Goal: Task Accomplishment & Management: Manage account settings

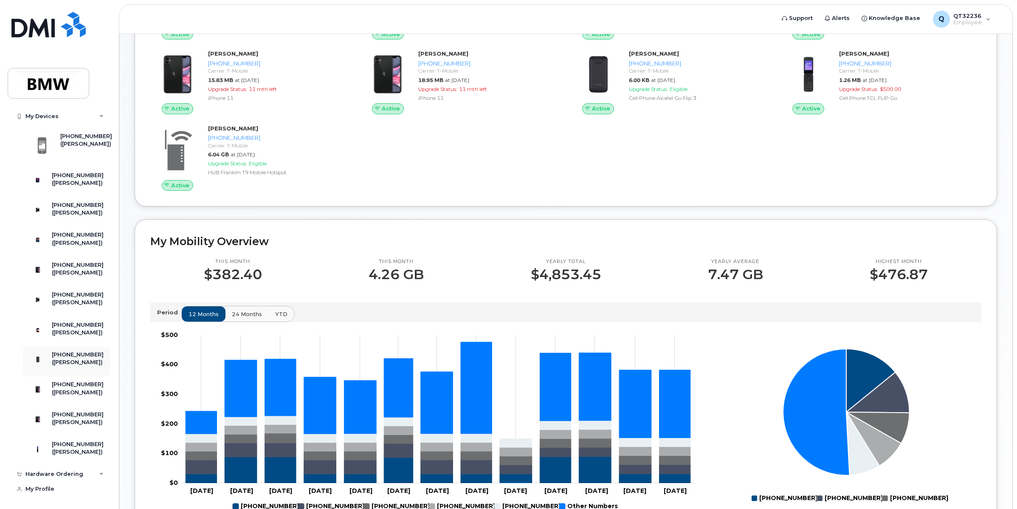
scroll to position [222, 0]
click at [95, 471] on div "Hardware Ordering" at bounding box center [59, 473] width 103 height 15
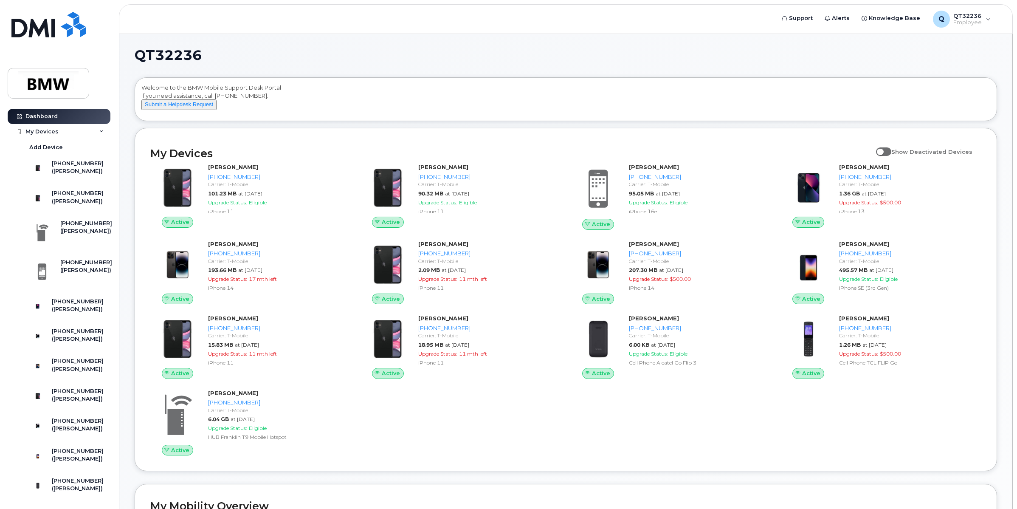
scroll to position [0, 0]
click at [102, 130] on div "My Devices" at bounding box center [59, 131] width 103 height 15
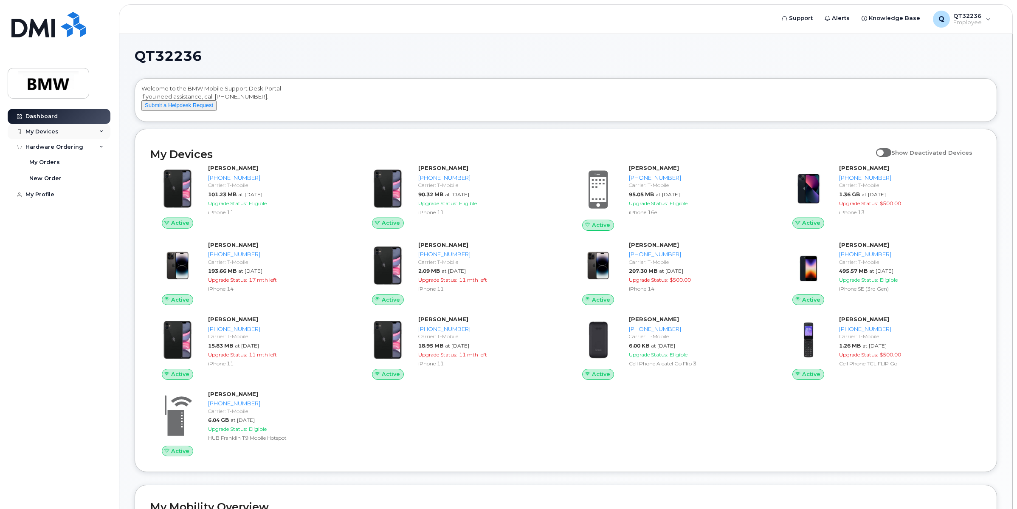
click at [102, 130] on icon at bounding box center [101, 131] width 4 height 4
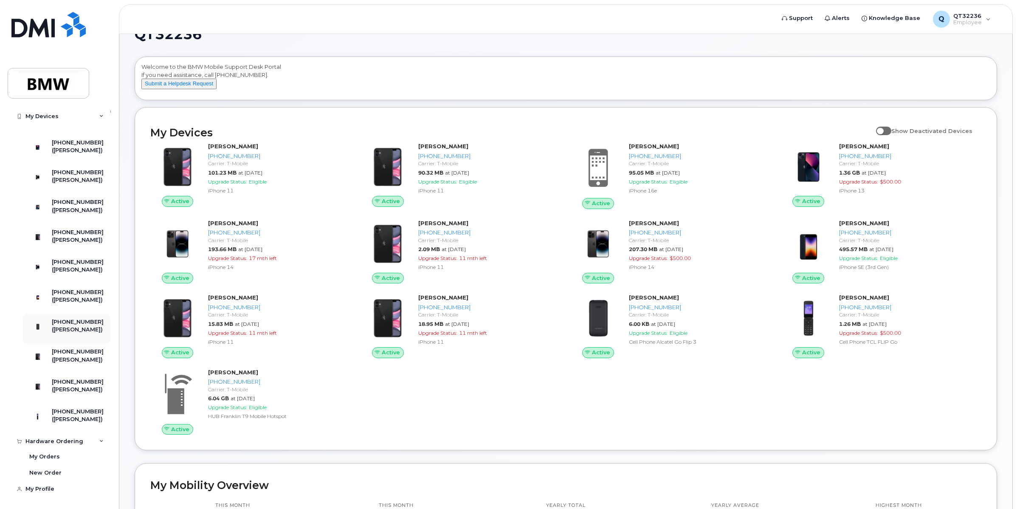
scroll to position [53, 0]
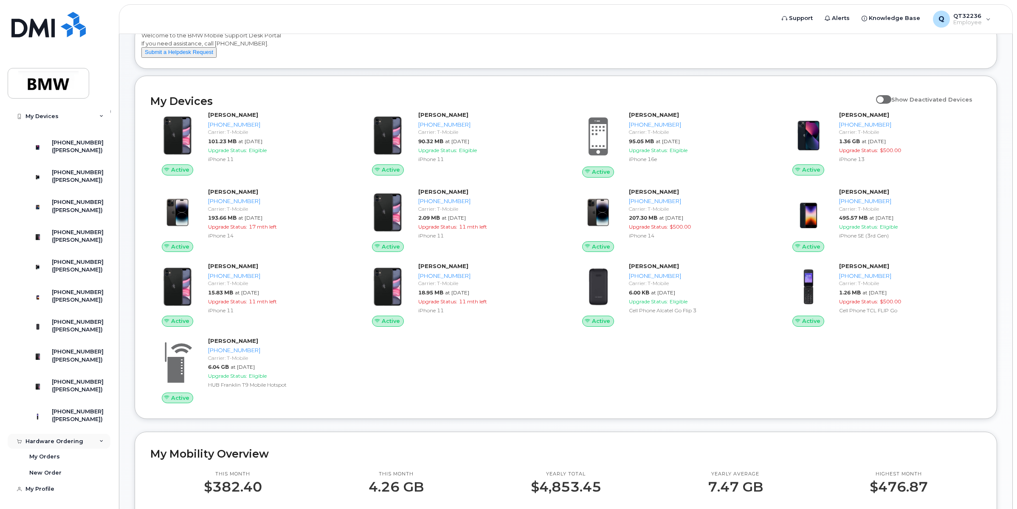
click at [97, 438] on div "Hardware Ordering" at bounding box center [59, 440] width 103 height 15
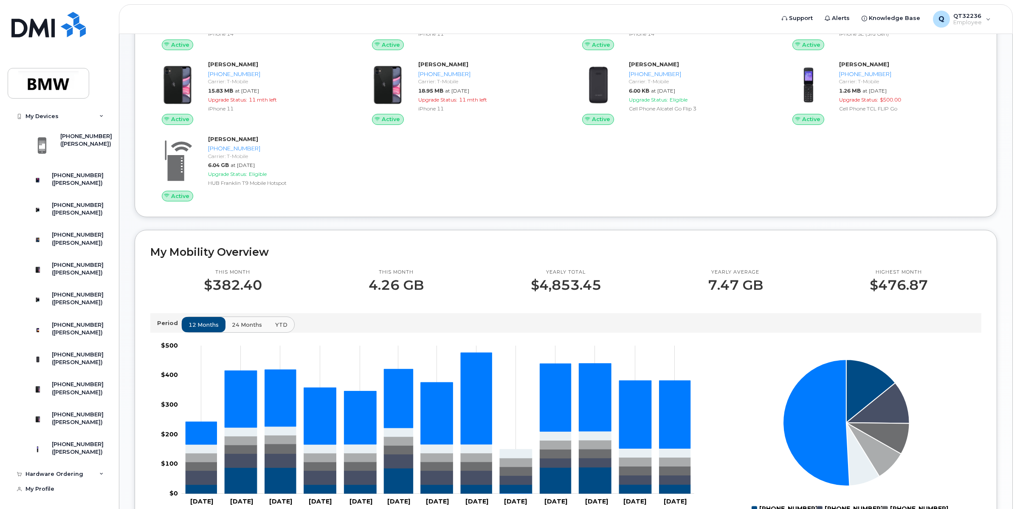
scroll to position [106, 0]
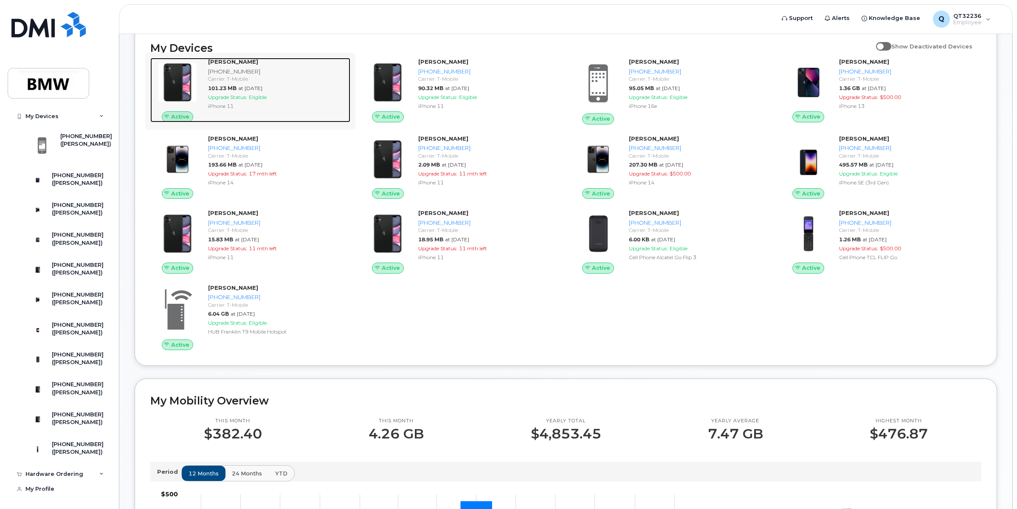
click at [233, 100] on span "Upgrade Status:" at bounding box center [227, 97] width 39 height 6
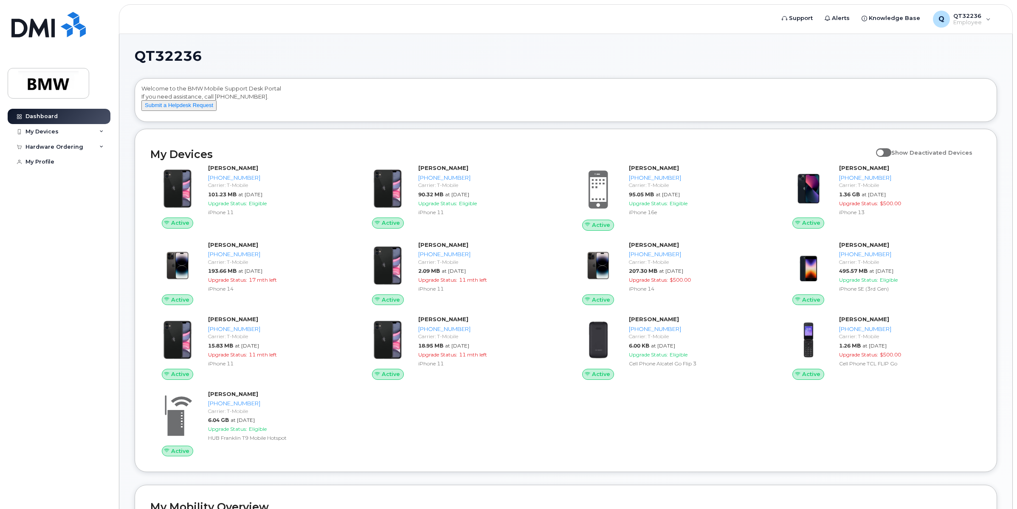
click at [142, 273] on div "My Devices Show Deactivated Devices Active Ludgero Da Silva 864-991-7745 Carrie…" at bounding box center [566, 300] width 862 height 343
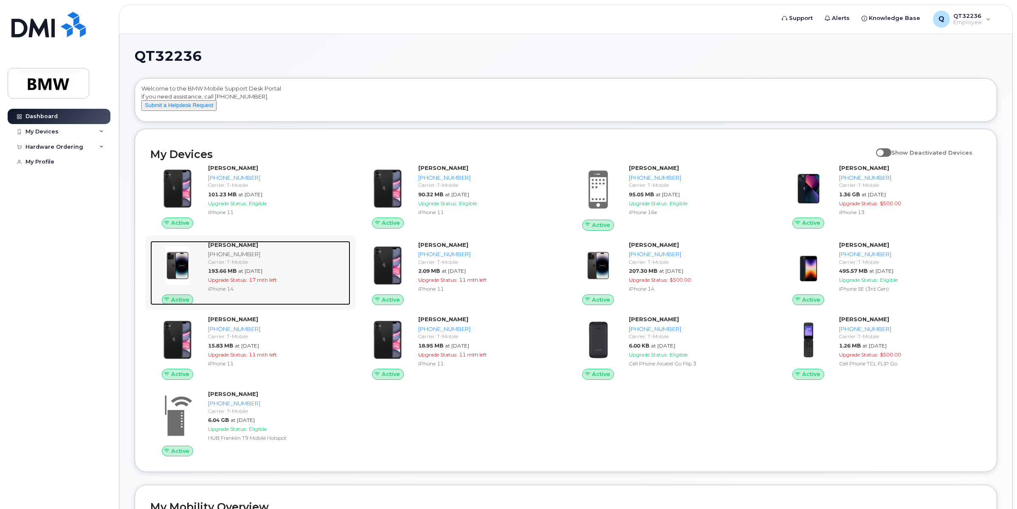
click at [236, 258] on div "[PHONE_NUMBER]" at bounding box center [277, 254] width 139 height 8
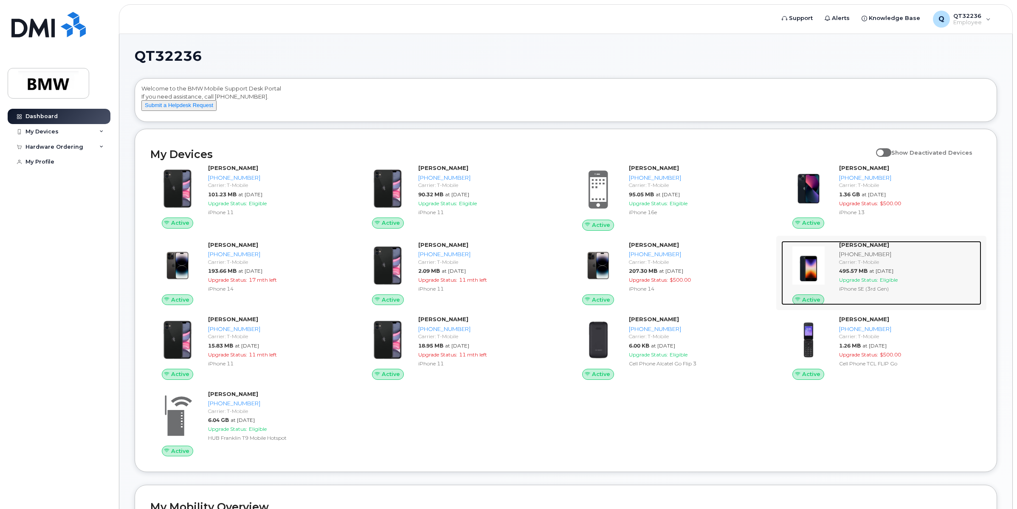
click at [871, 265] on div "Carrier: T-Mobile" at bounding box center [908, 261] width 139 height 7
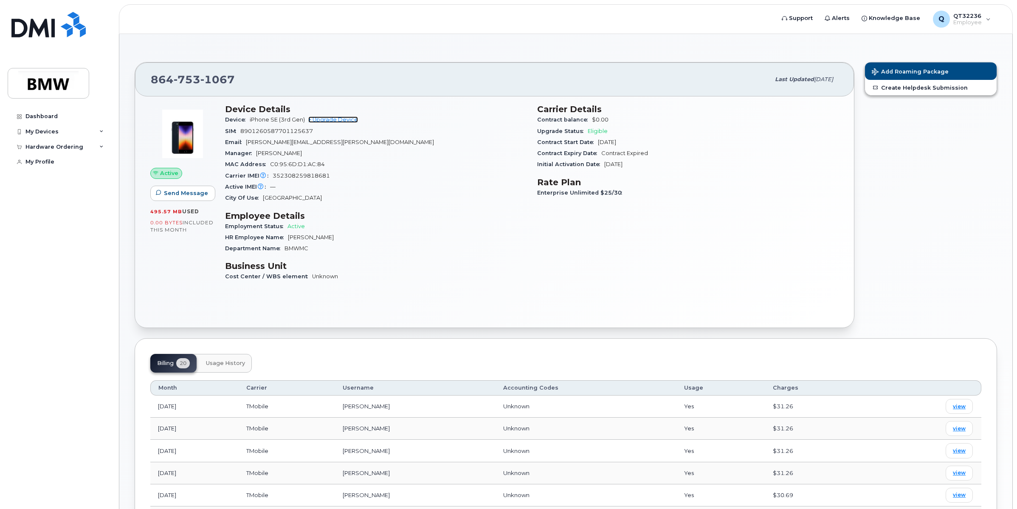
click at [342, 119] on link "+ Upgrade Device" at bounding box center [333, 119] width 50 height 6
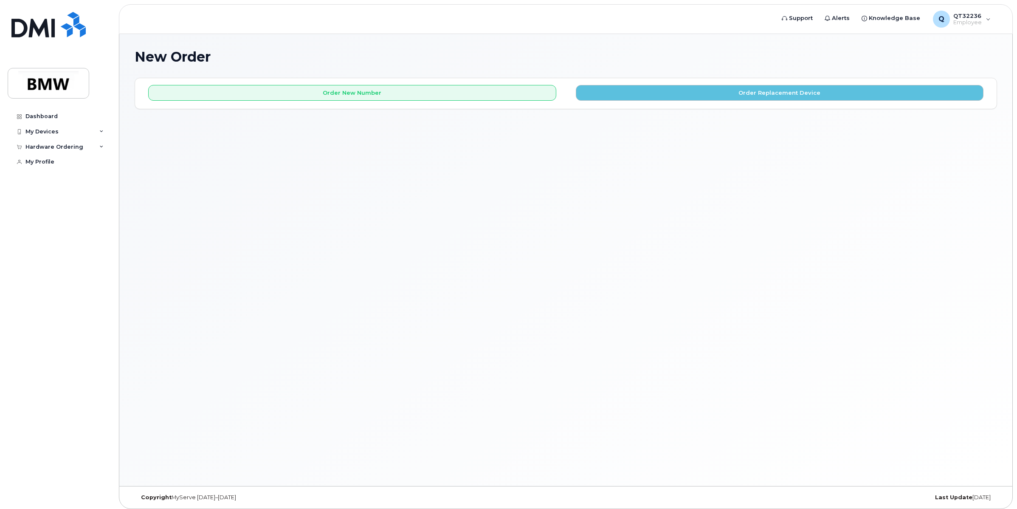
click at [497, 225] on div "New Order × Share This Order If you want to allow others to create or edit orde…" at bounding box center [565, 260] width 893 height 452
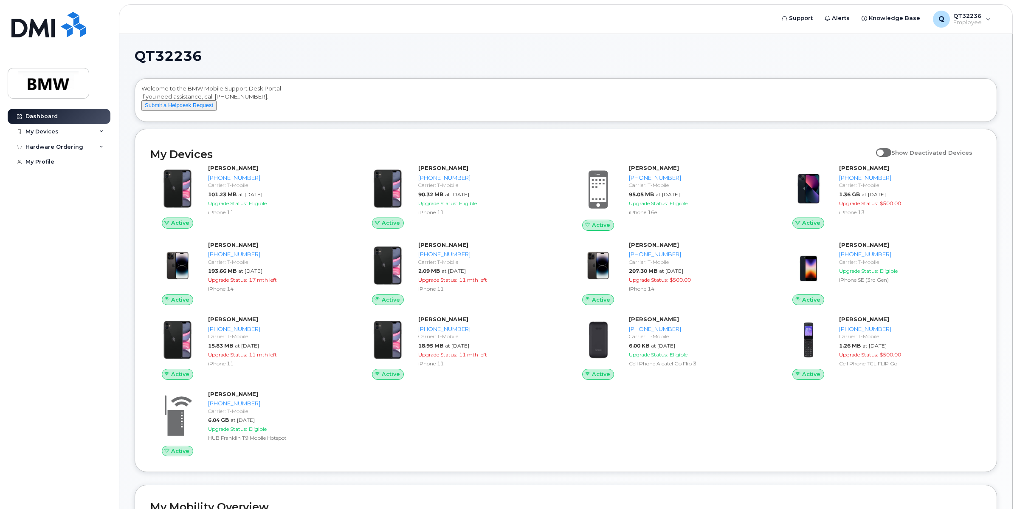
click at [794, 429] on div "Active [PERSON_NAME] [PHONE_NUMBER] Carrier: T-Mobile 101.23 MB at [DATE] Upgra…" at bounding box center [565, 310] width 841 height 302
click at [896, 156] on span "Show Deactivated Devices" at bounding box center [931, 152] width 81 height 7
click at [882, 151] on input "Show Deactivated Devices" at bounding box center [879, 147] width 7 height 7
checkbox input "true"
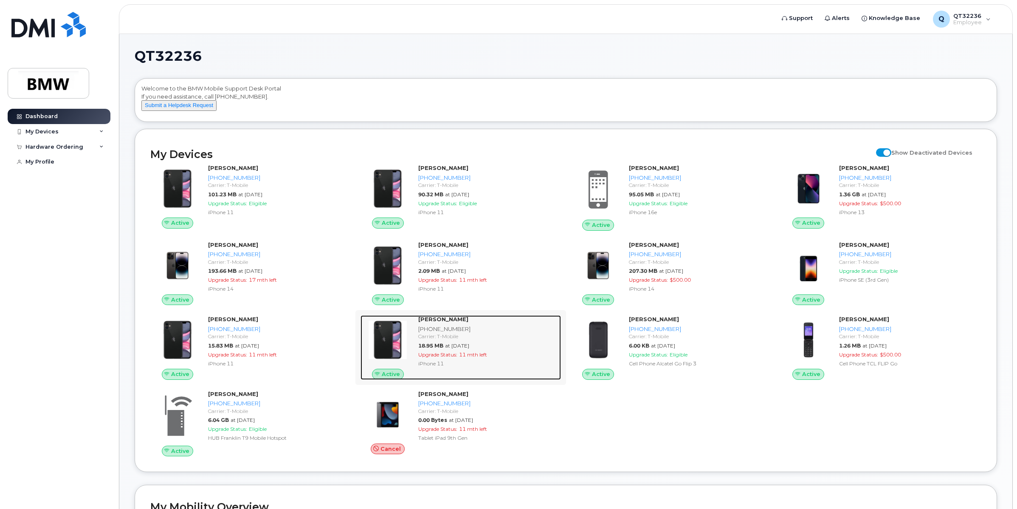
click at [458, 323] on div "[PERSON_NAME]" at bounding box center [487, 319] width 139 height 8
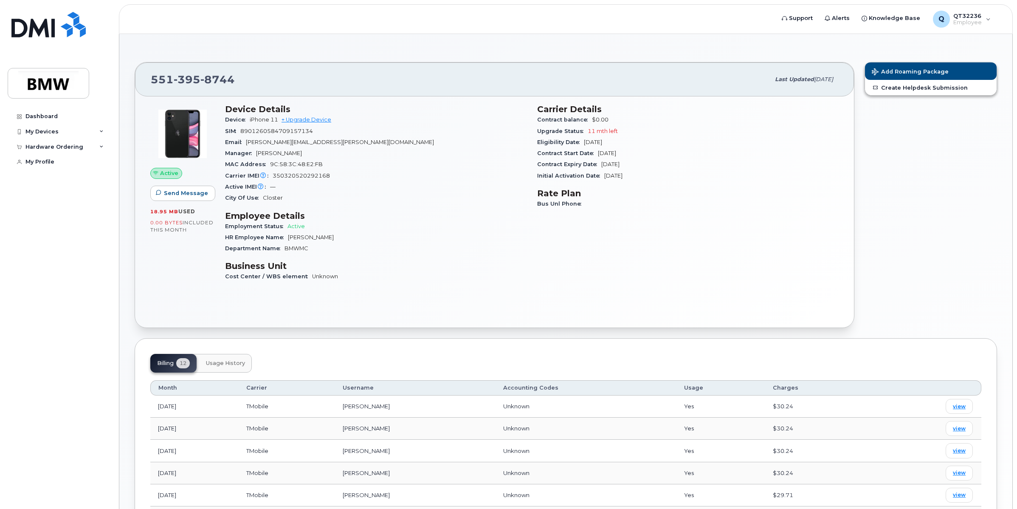
click at [413, 158] on div "Manager Daniel Gubitosa" at bounding box center [376, 153] width 302 height 11
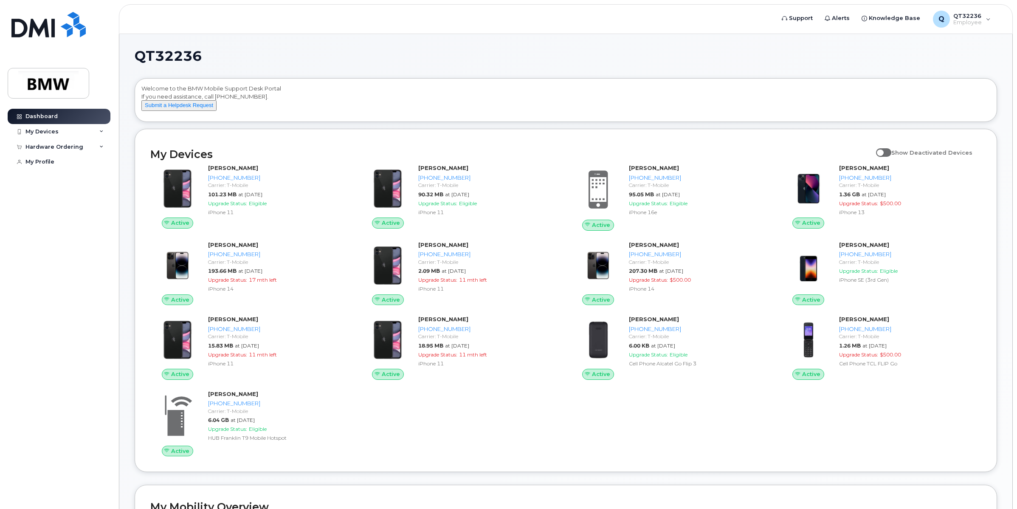
click at [891, 157] on span at bounding box center [883, 152] width 15 height 8
click at [882, 151] on input "Show Deactivated Devices" at bounding box center [879, 147] width 7 height 7
checkbox input "true"
